Goal: Information Seeking & Learning: Compare options

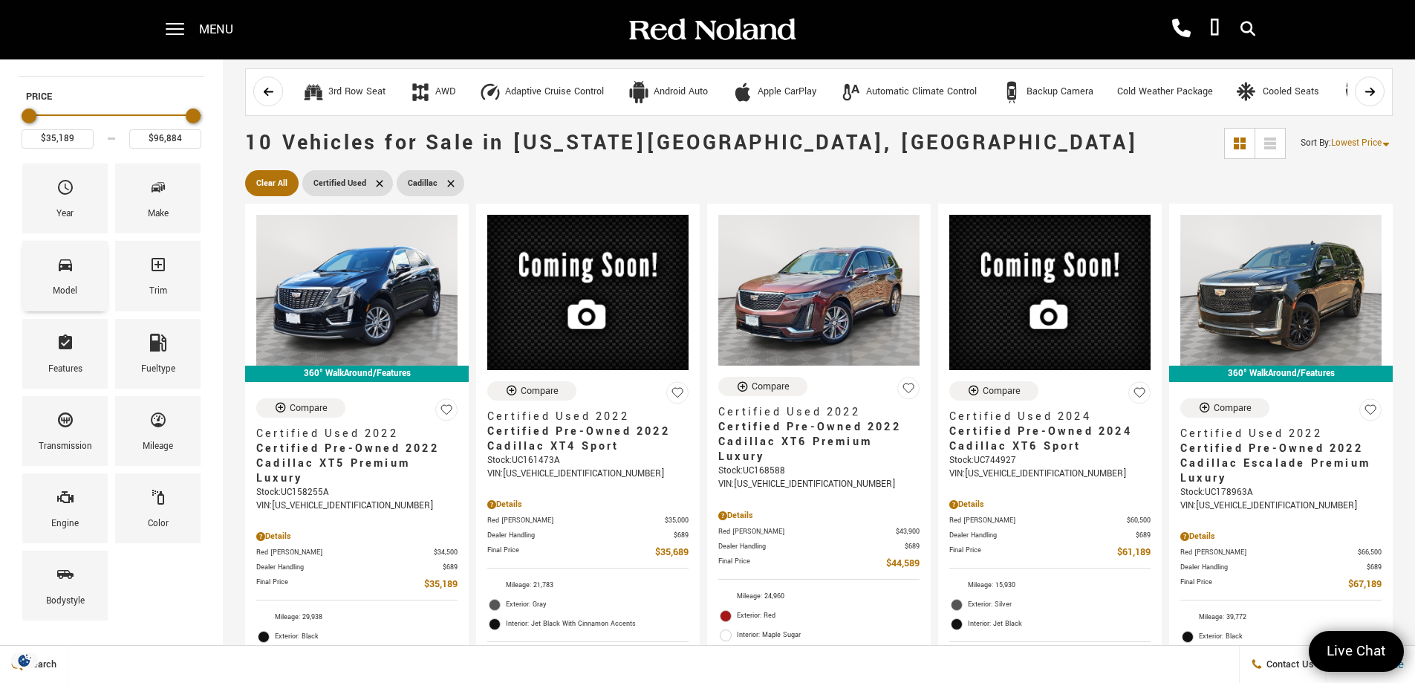
click at [76, 271] on div "Model" at bounding box center [64, 276] width 85 height 70
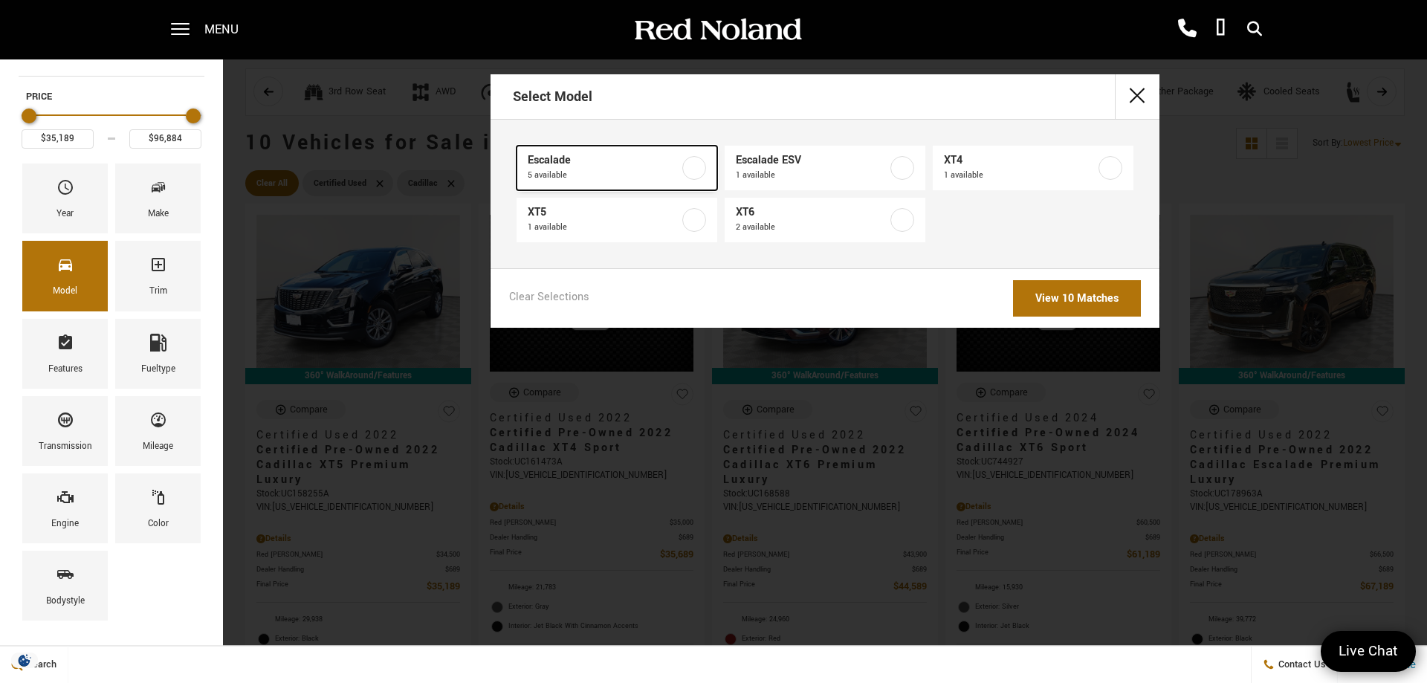
click at [599, 171] on span "5 available" at bounding box center [604, 175] width 152 height 15
type input "$67,189"
checkbox input "true"
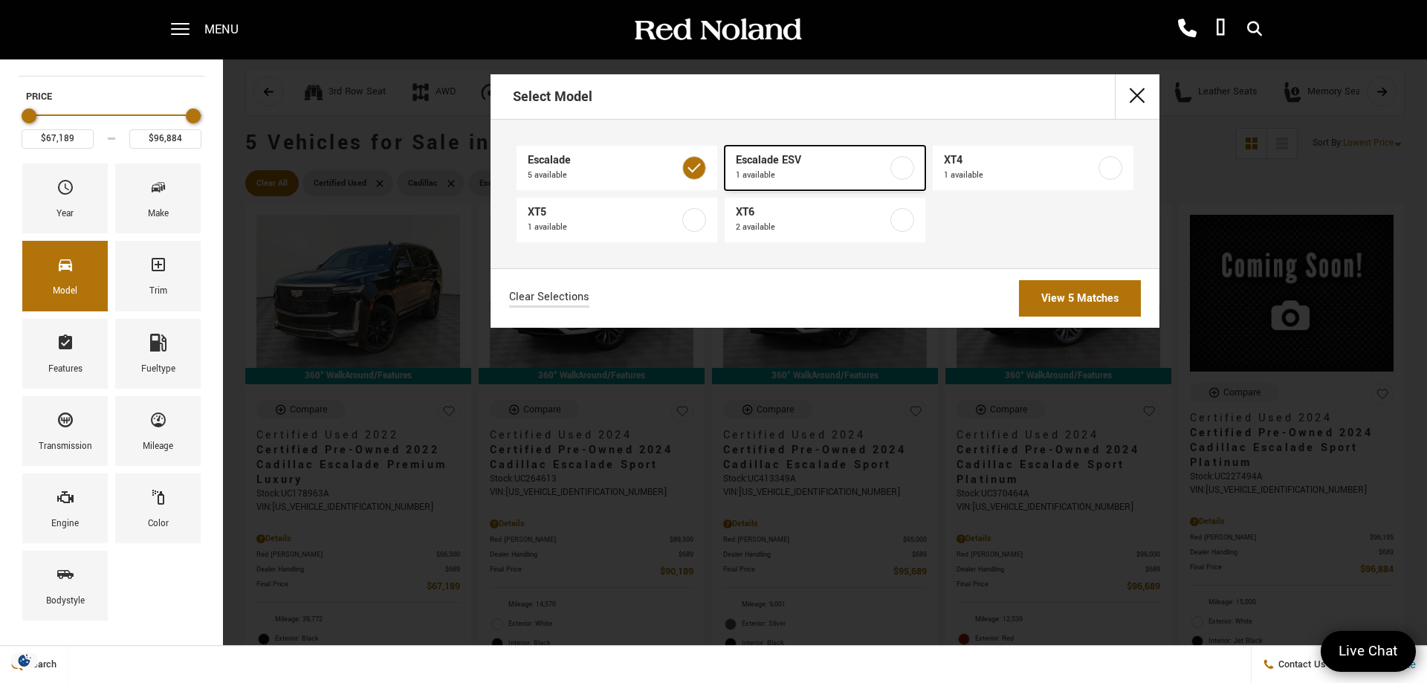
click at [794, 181] on span "1 available" at bounding box center [812, 175] width 152 height 15
checkbox input "true"
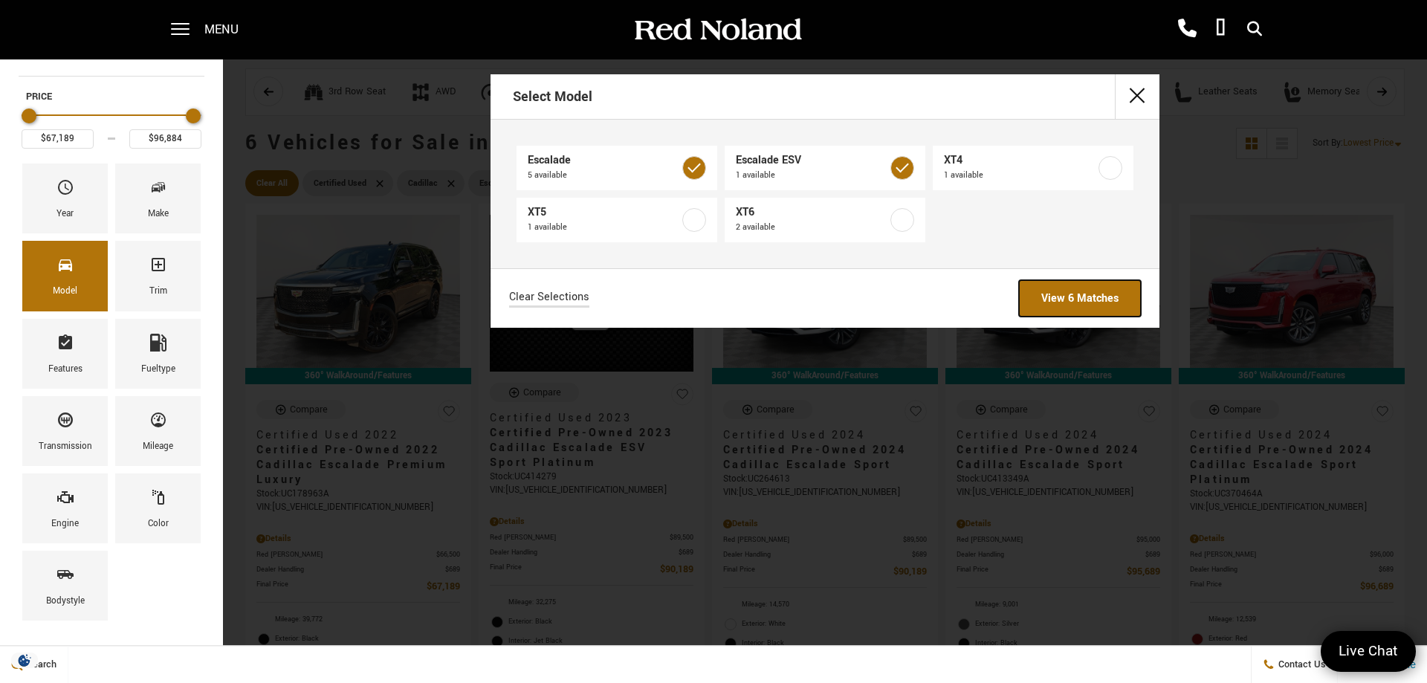
click at [1085, 300] on link "View 6 Matches" at bounding box center [1080, 298] width 122 height 36
